Goal: Navigation & Orientation: Find specific page/section

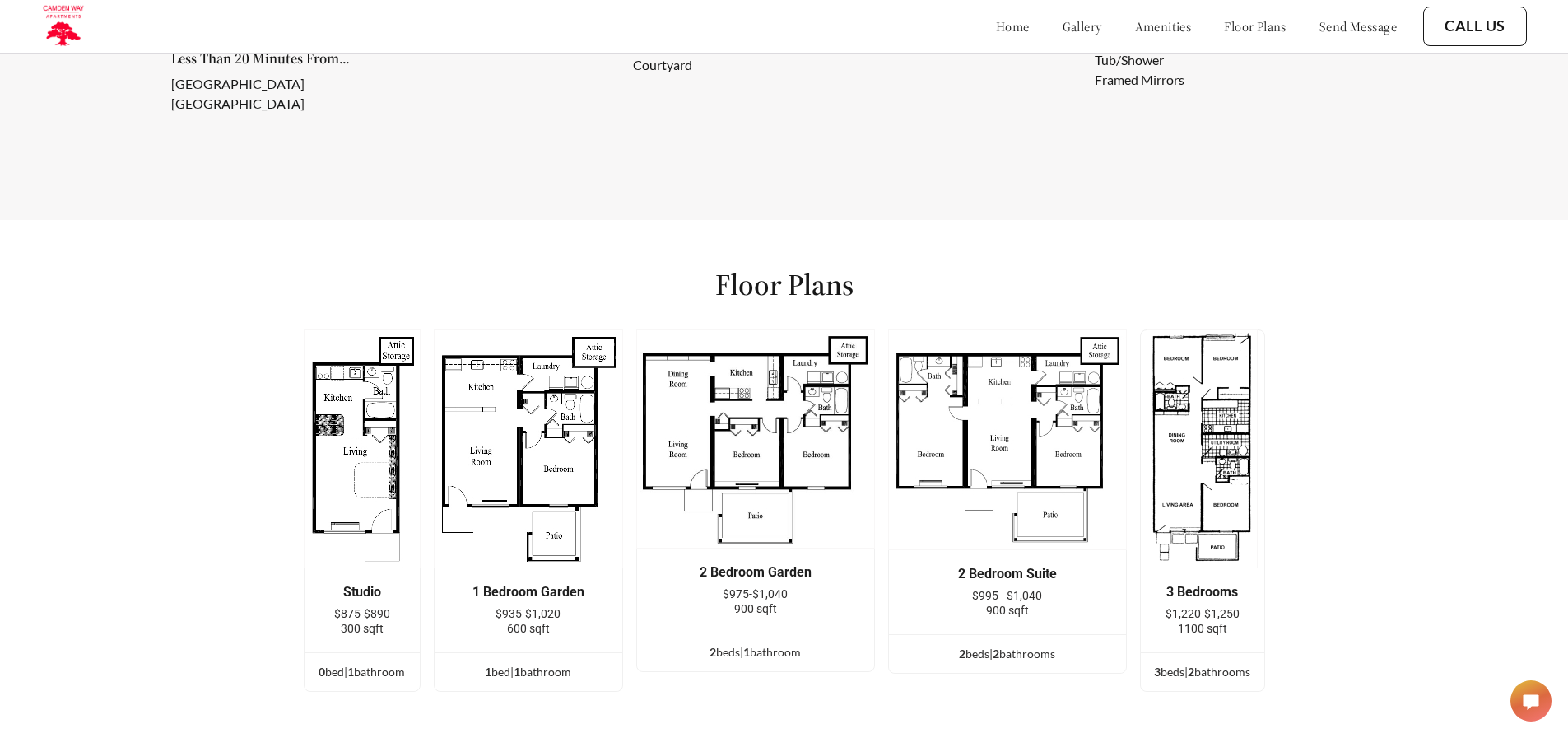
scroll to position [2075, 0]
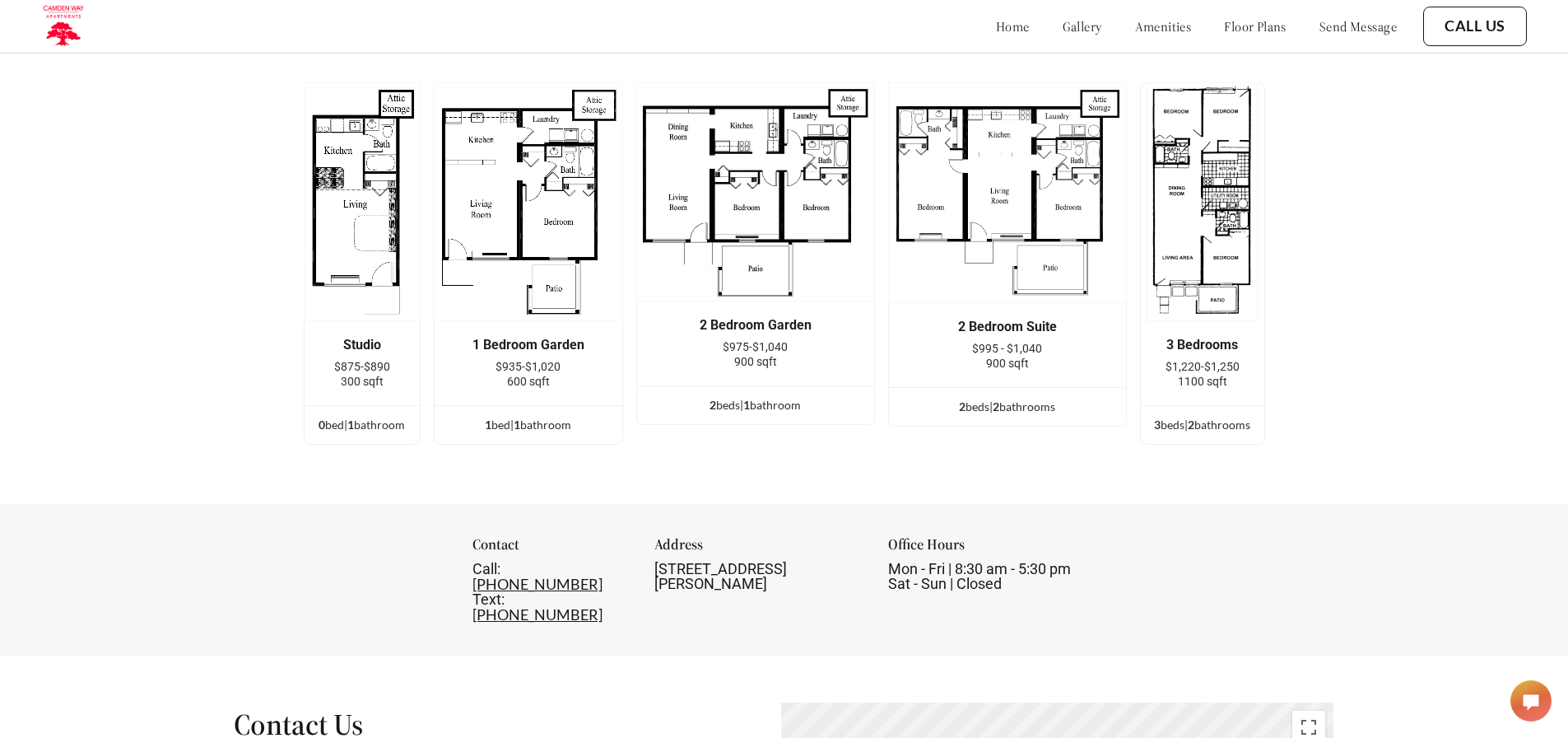
click at [1063, 25] on link "gallery" at bounding box center [1082, 26] width 40 height 17
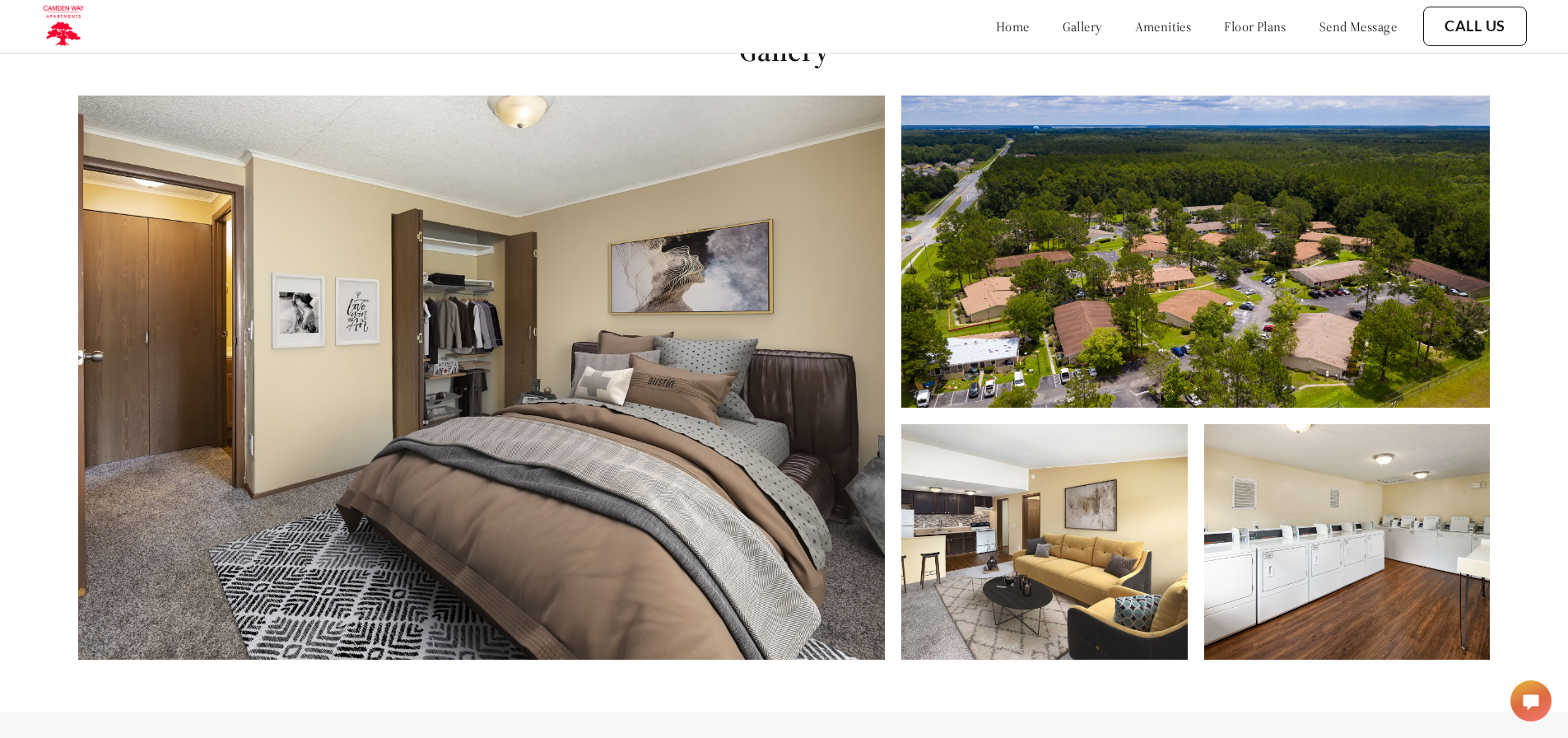
scroll to position [750, 0]
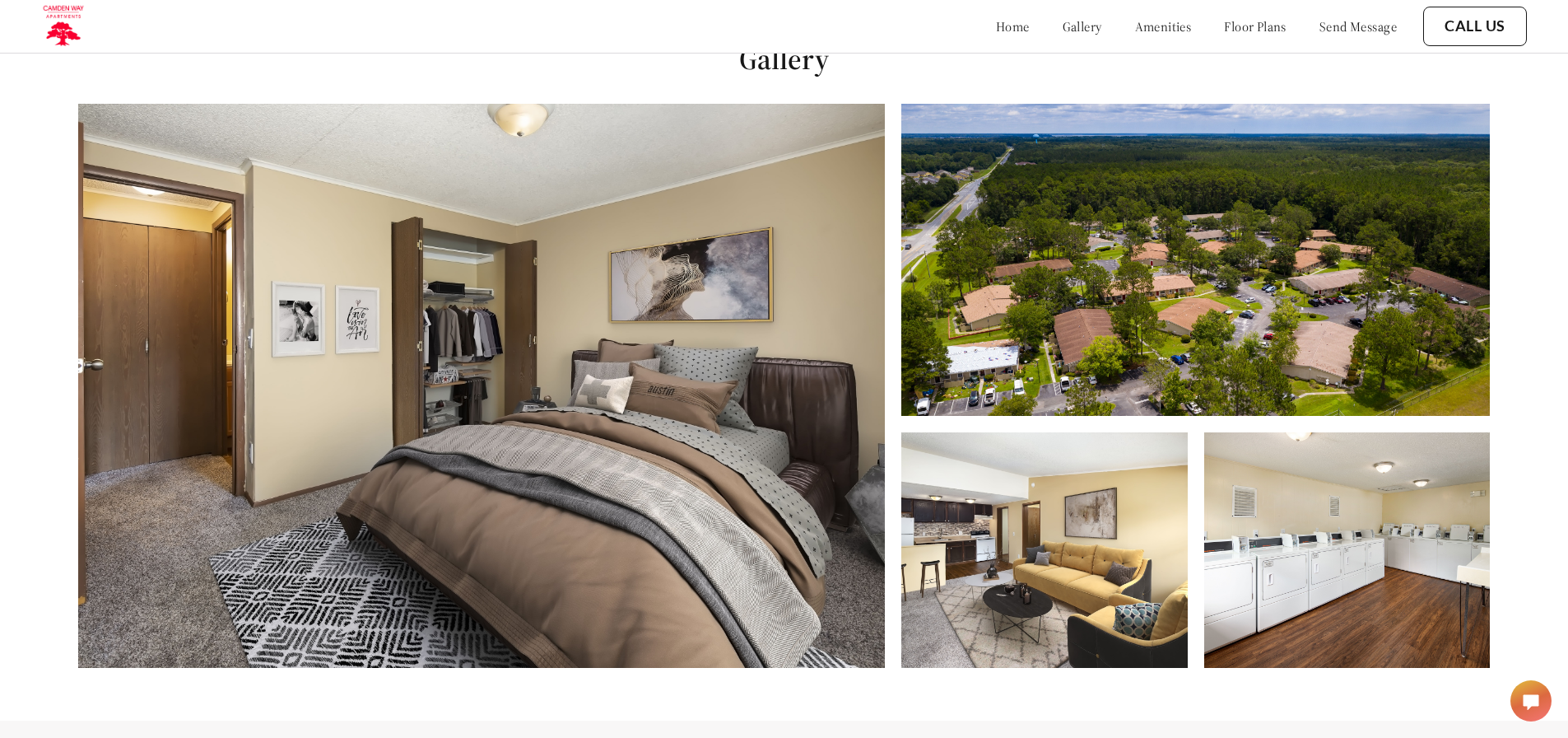
click at [1098, 598] on img at bounding box center [1043, 549] width 285 height 235
click at [1299, 518] on img at bounding box center [1346, 549] width 285 height 235
click at [1135, 18] on link "amenities" at bounding box center [1163, 26] width 57 height 17
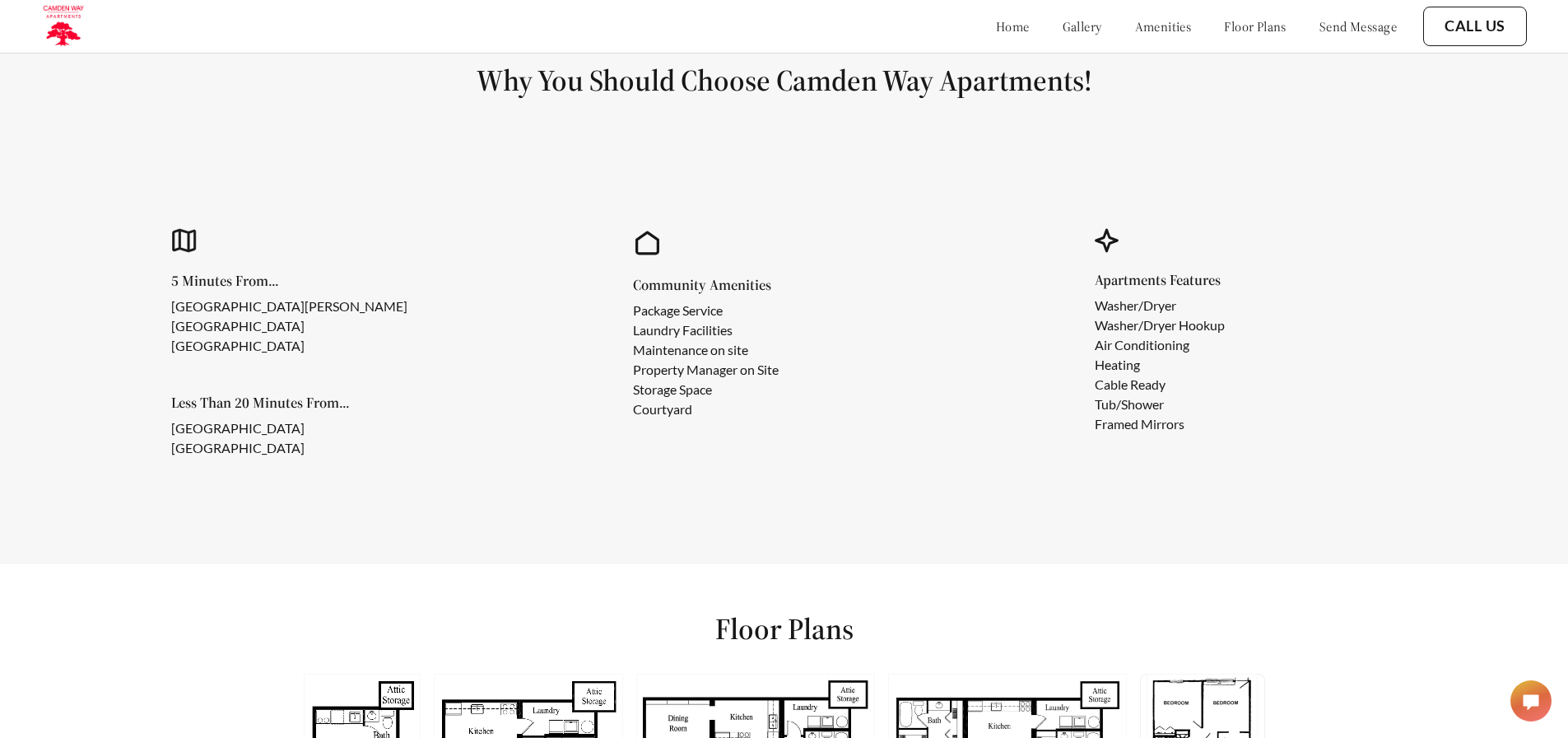
click at [1211, 12] on div "home gallery amenities floor plans send message" at bounding box center [1179, 26] width 434 height 45
click at [1223, 25] on link "floor plans" at bounding box center [1254, 26] width 62 height 17
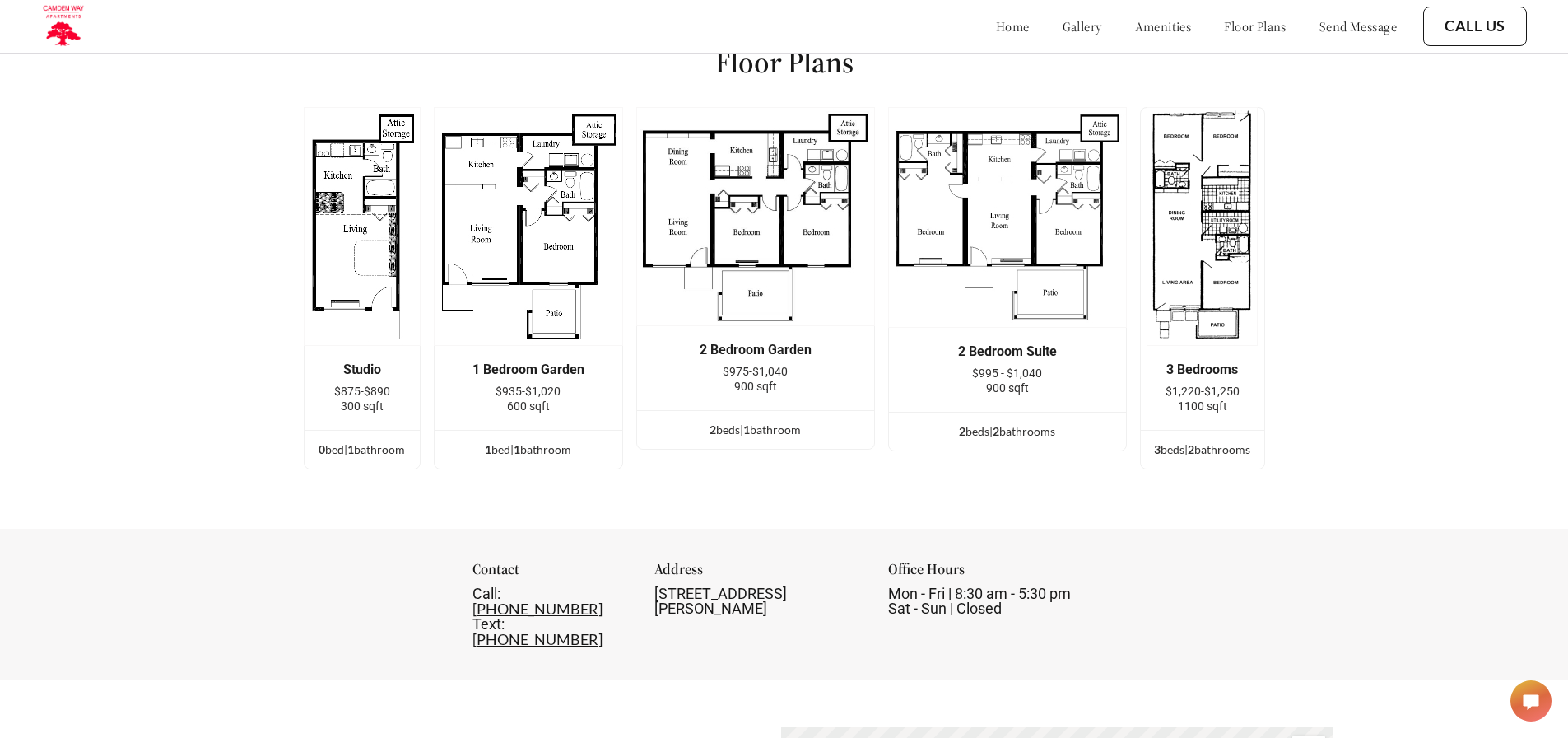
scroll to position [2060, 0]
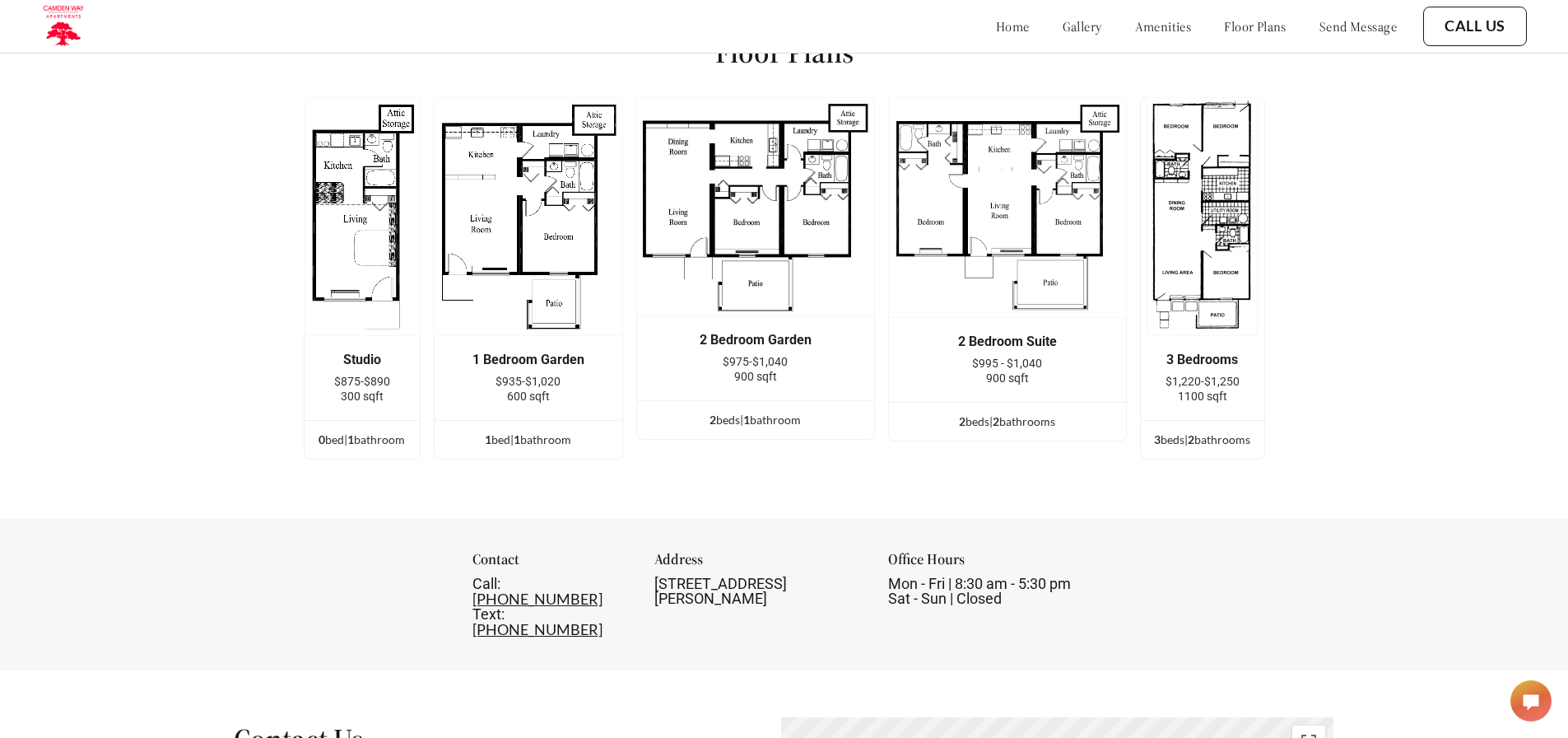
click at [962, 33] on div "home gallery amenities floor plans send message" at bounding box center [1179, 26] width 434 height 17
click at [996, 29] on link "home" at bounding box center [1013, 26] width 33 height 17
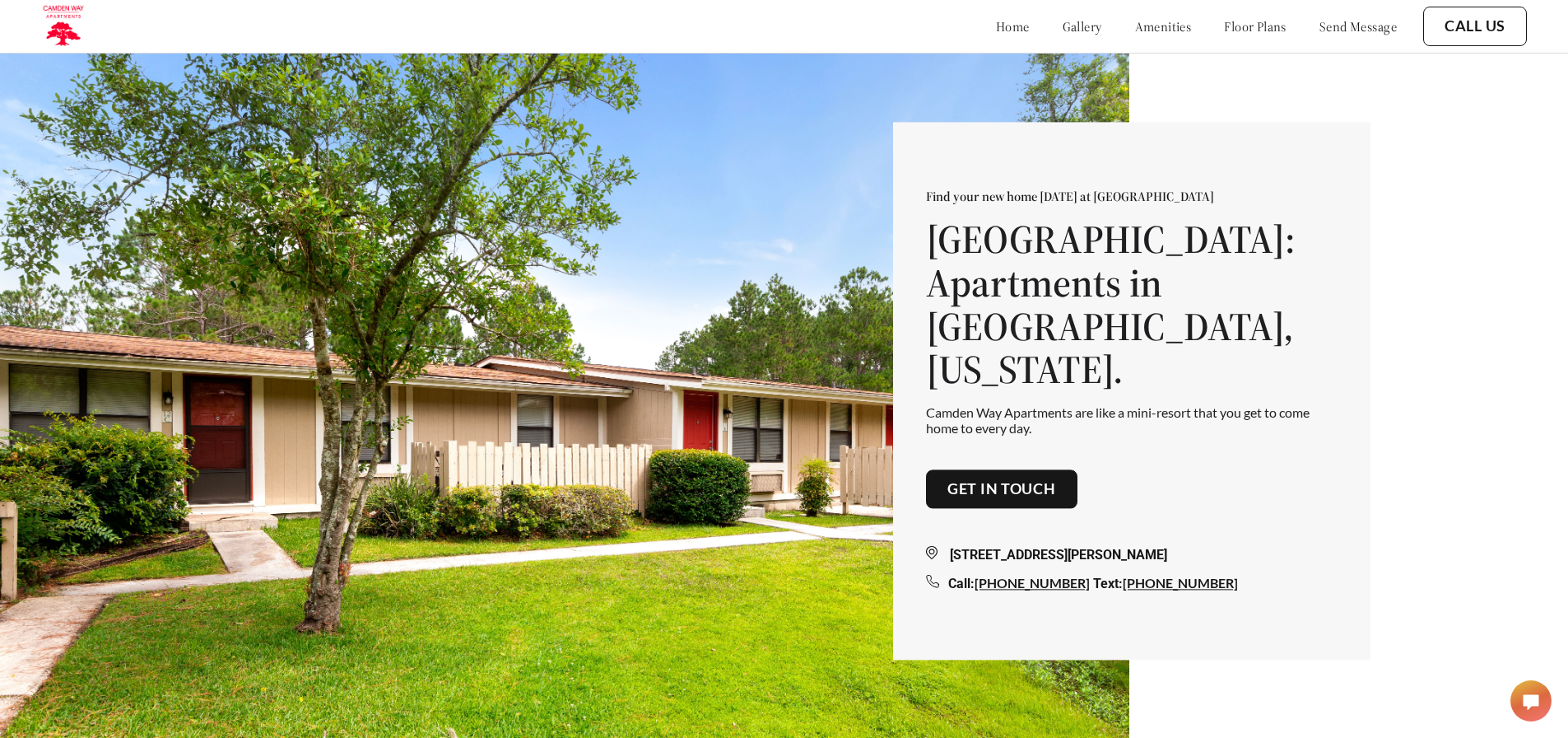
click at [1135, 23] on link "amenities" at bounding box center [1163, 26] width 57 height 17
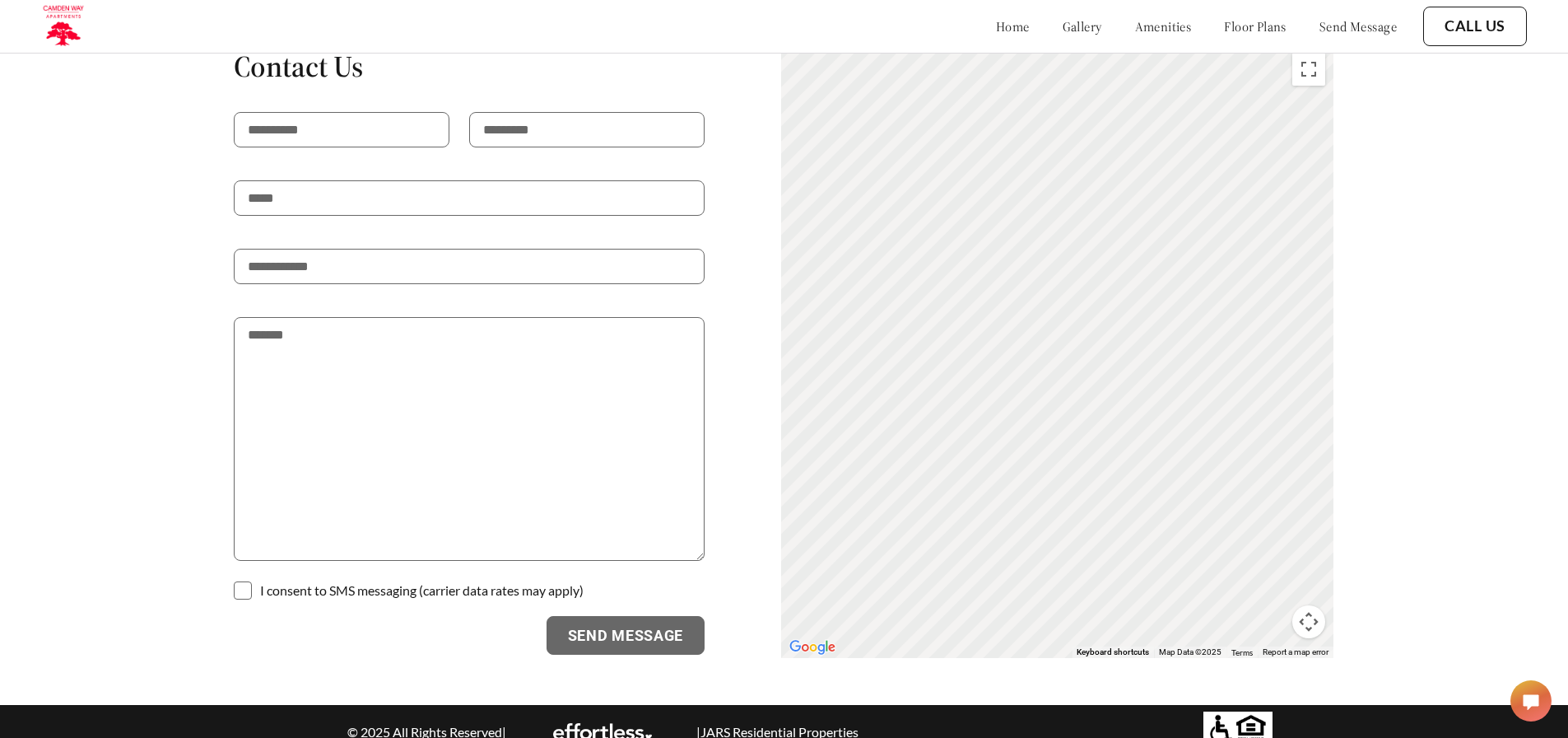
scroll to position [2733, 0]
